Goal: Task Accomplishment & Management: Manage account settings

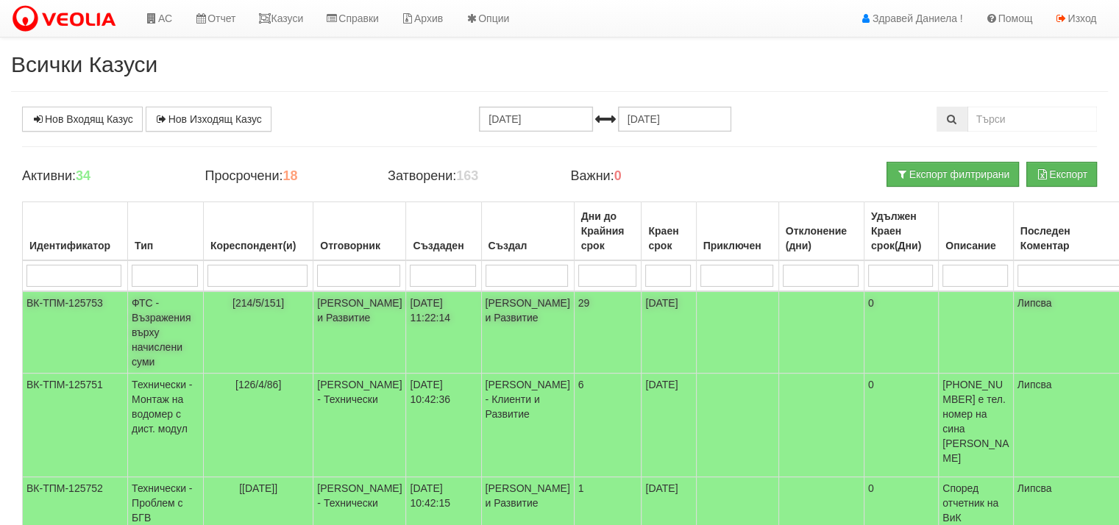
click at [147, 337] on td "ФТС - Възражения върху начислени суми" at bounding box center [166, 332] width 76 height 82
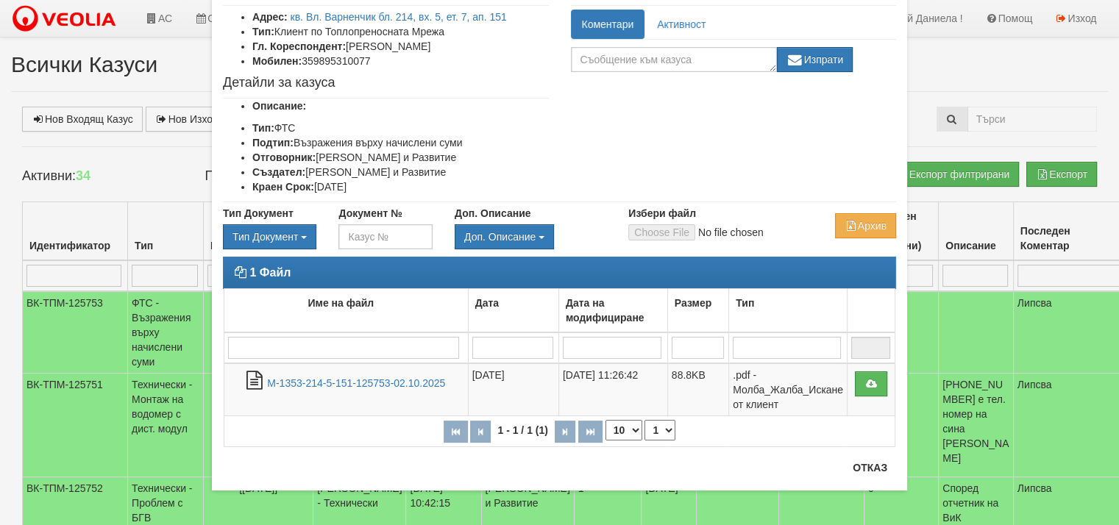
scroll to position [101, 0]
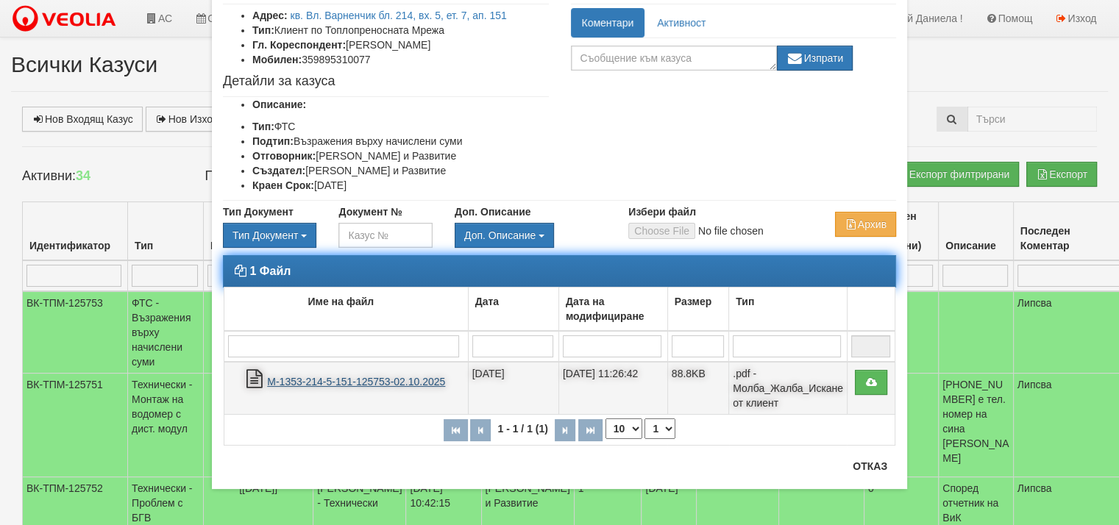
click at [332, 378] on link "М-1353-214-5-151-125753-02.10.2025" at bounding box center [356, 382] width 178 height 12
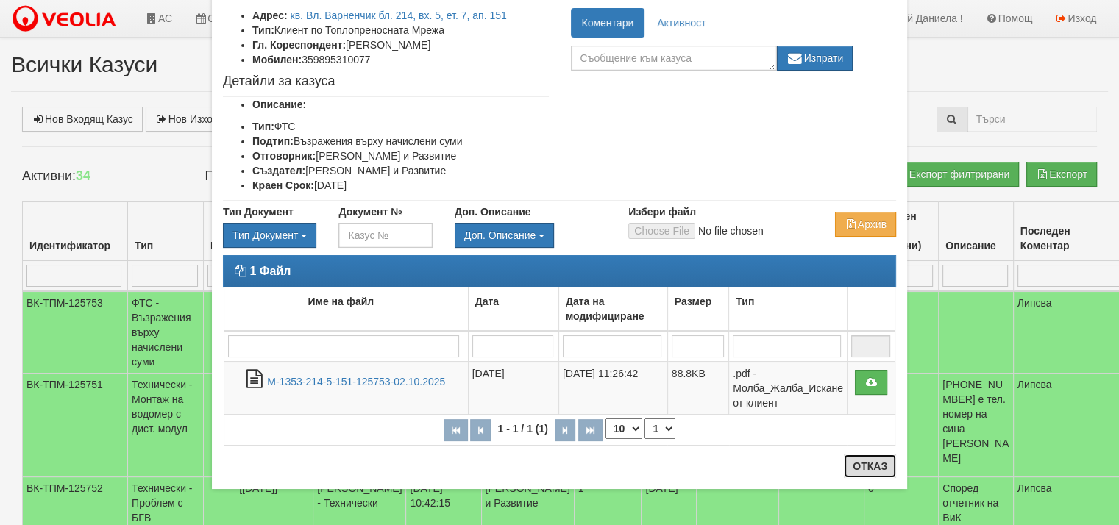
click at [862, 466] on button "Отказ" at bounding box center [870, 467] width 52 height 24
